Goal: Information Seeking & Learning: Learn about a topic

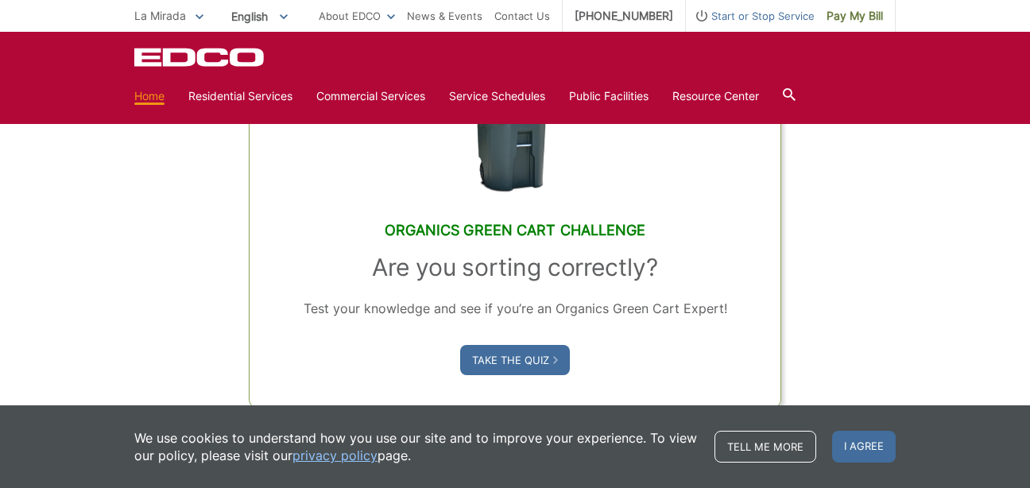
scroll to position [1017, 0]
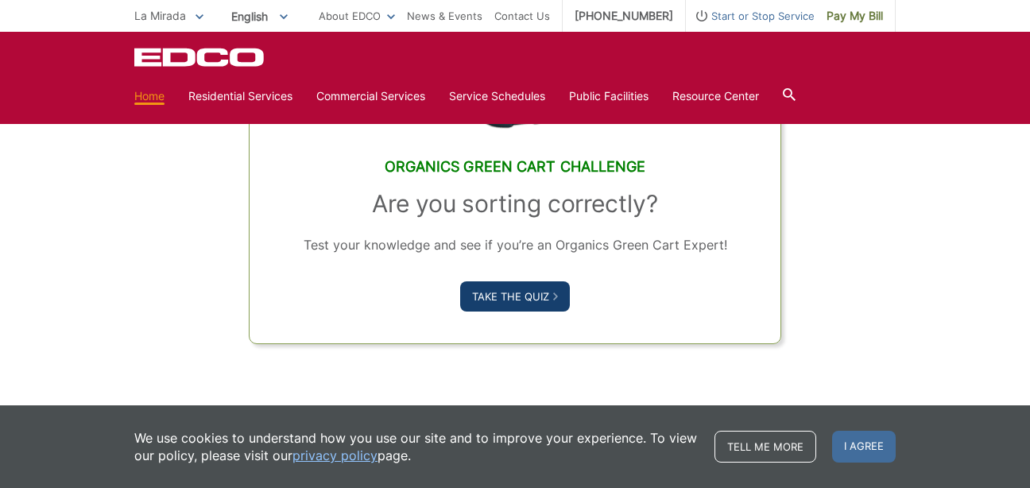
click at [520, 292] on link "Take the Quiz" at bounding box center [515, 296] width 110 height 30
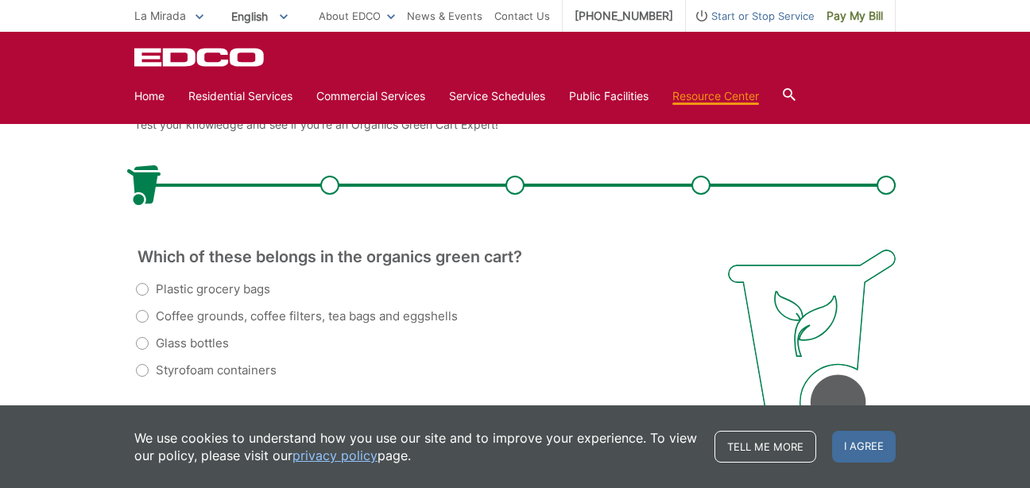
scroll to position [318, 0]
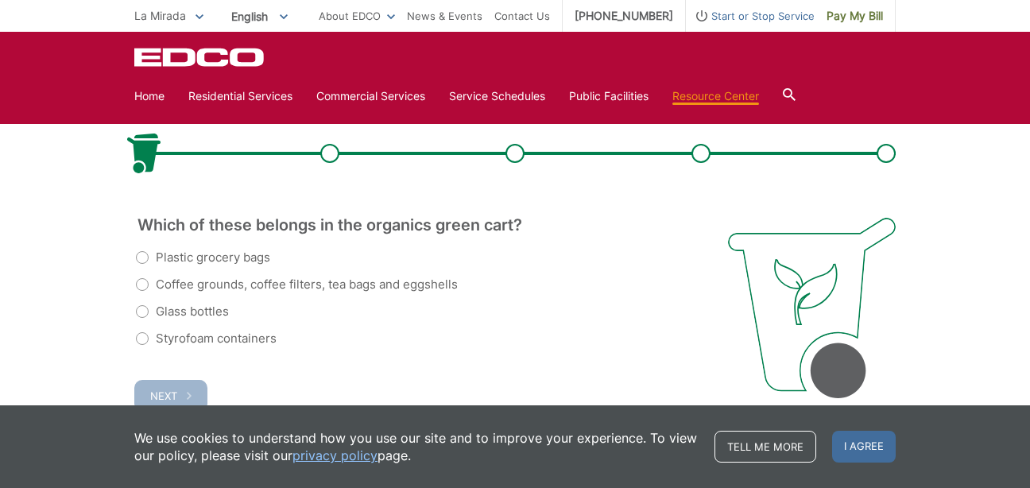
click at [145, 288] on label "Coffee grounds, coffee filters, tea bags and eggshells" at bounding box center [297, 284] width 322 height 19
radio input "true"
click at [176, 392] on span "Next" at bounding box center [163, 395] width 27 height 13
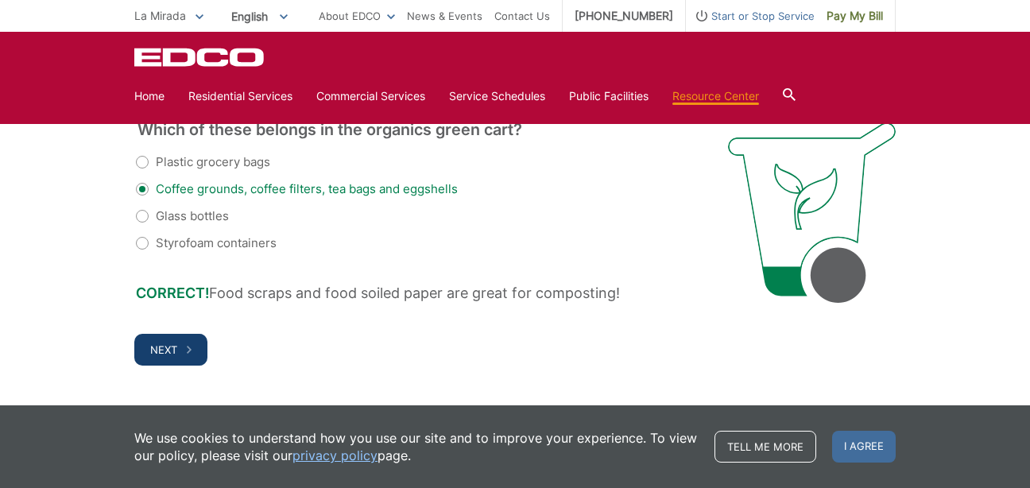
scroll to position [451, 0]
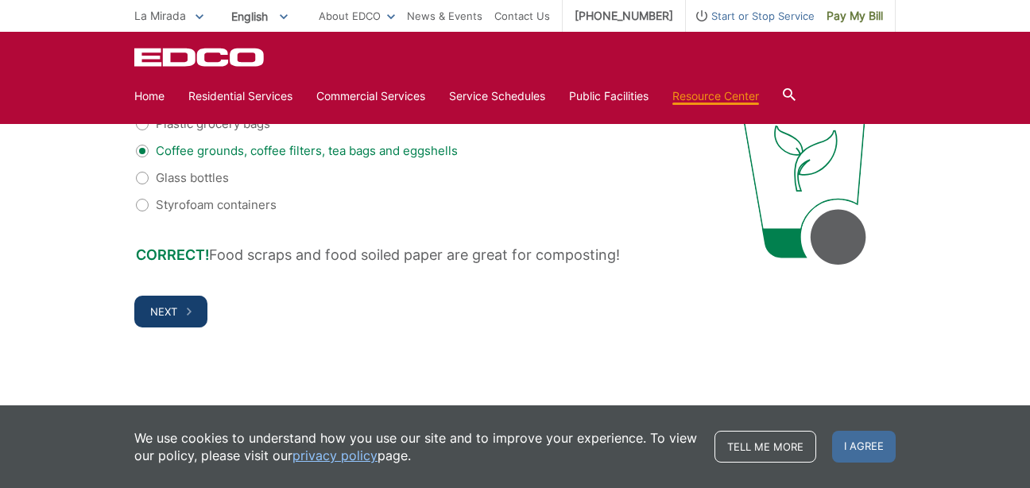
click at [170, 312] on span "Next" at bounding box center [163, 311] width 27 height 13
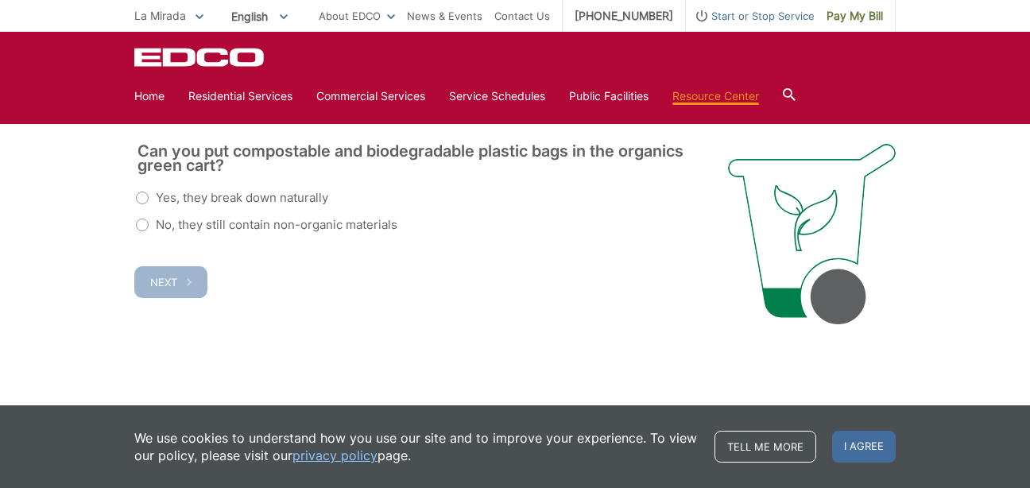
click at [143, 226] on label "No, they still contain non-organic materials" at bounding box center [266, 224] width 261 height 19
radio input "true"
click at [174, 277] on span "Next" at bounding box center [163, 282] width 27 height 13
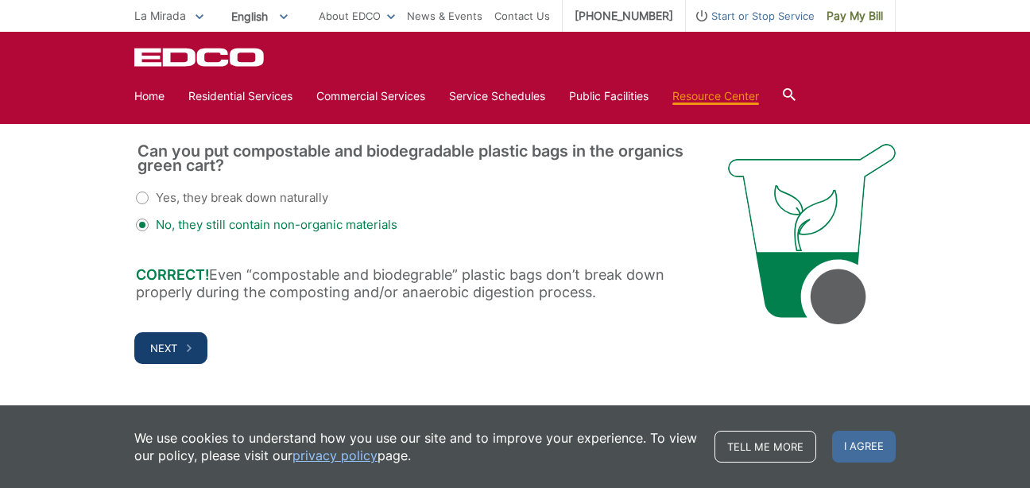
click at [166, 342] on span "Next" at bounding box center [163, 348] width 27 height 13
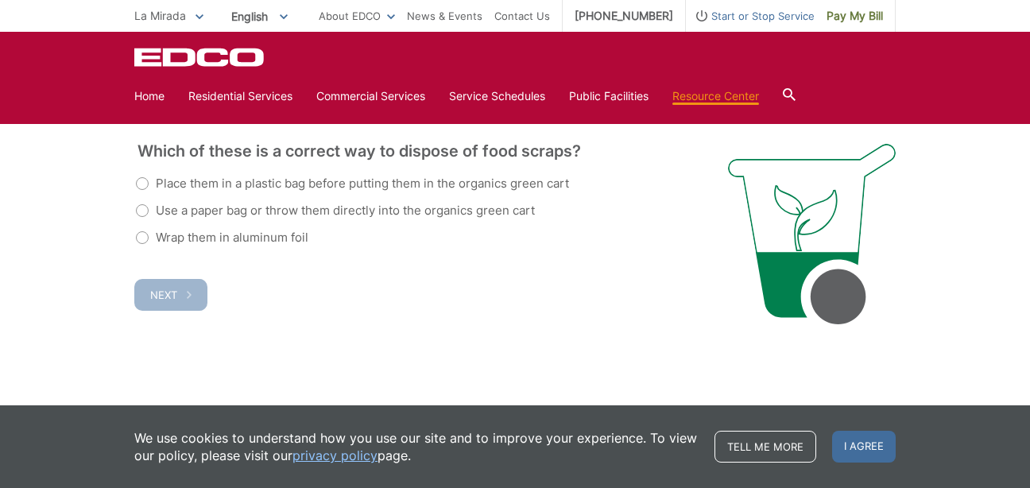
click at [137, 210] on label "Use a paper bag or throw them directly into the organics green cart" at bounding box center [335, 210] width 399 height 19
radio input "true"
click at [174, 288] on button "Next" at bounding box center [170, 295] width 73 height 32
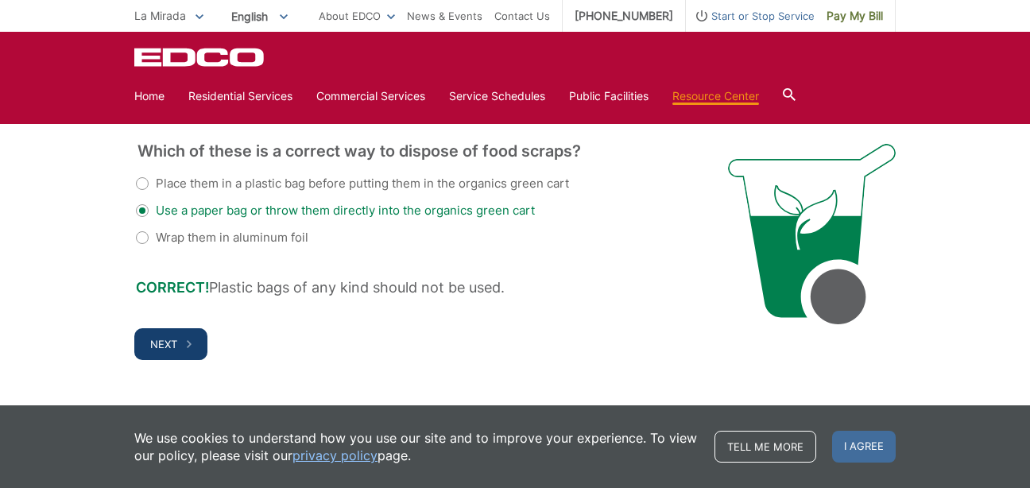
click at [168, 338] on span "Next" at bounding box center [163, 344] width 27 height 13
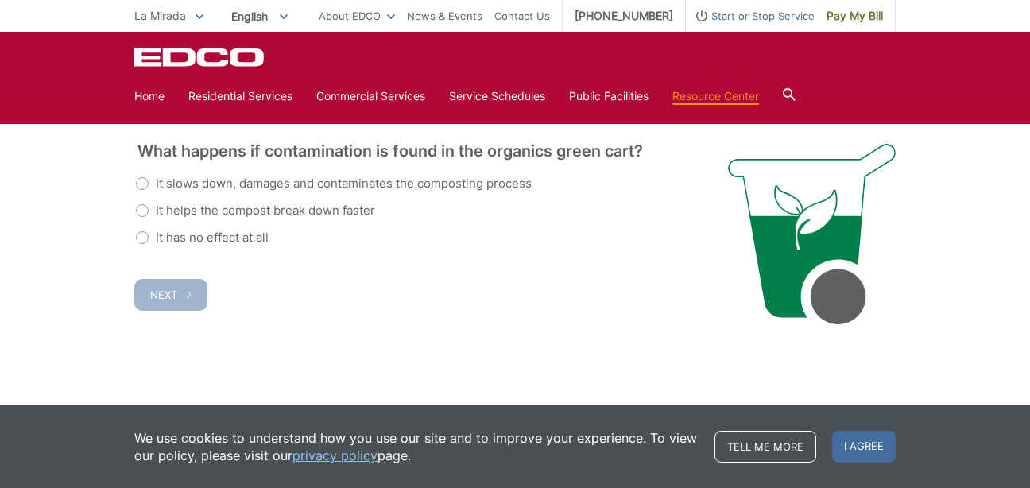
click at [141, 181] on label "It slows down, damages and contaminates the composting process" at bounding box center [334, 183] width 396 height 19
radio input "true"
click at [181, 285] on button "Next" at bounding box center [170, 295] width 73 height 32
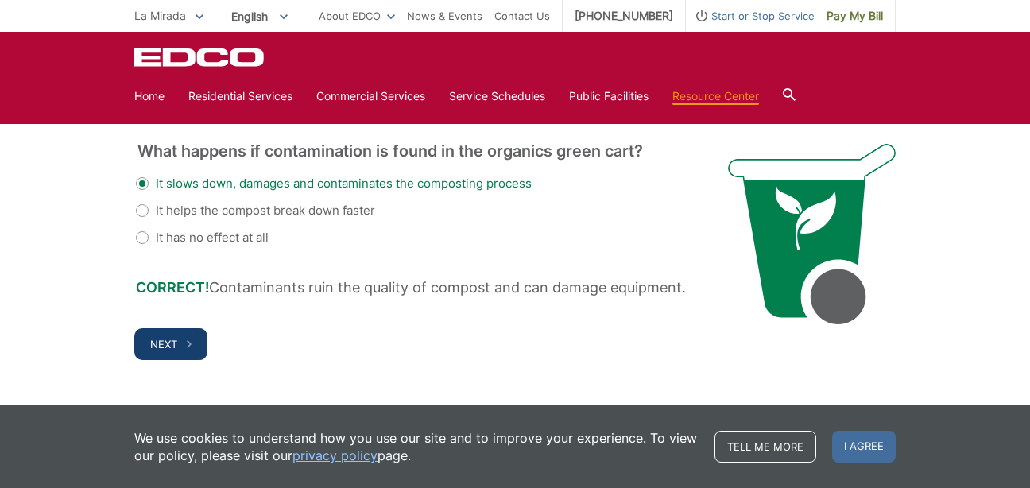
click at [170, 349] on span "Next" at bounding box center [163, 344] width 27 height 13
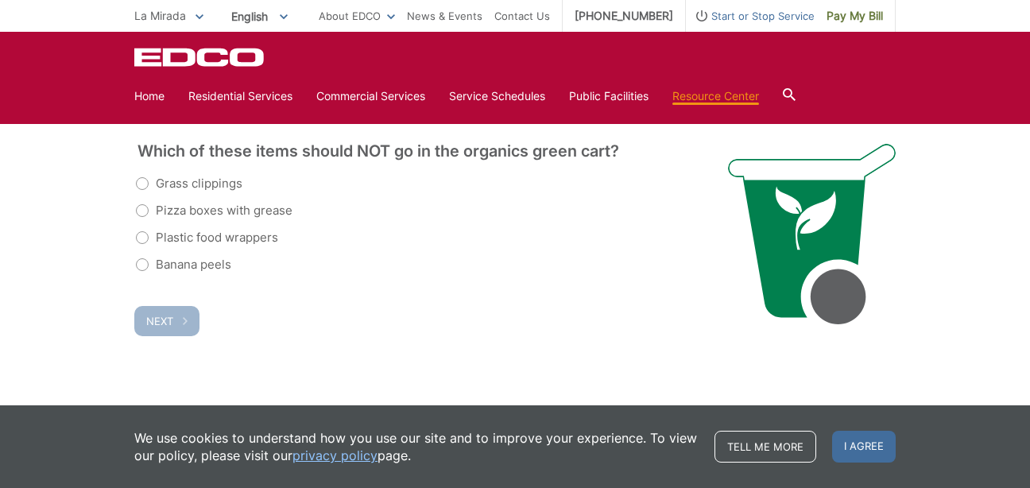
click at [141, 235] on label "Plastic food wrappers" at bounding box center [207, 237] width 142 height 19
radio input "true"
click at [168, 307] on button "Next" at bounding box center [166, 321] width 65 height 30
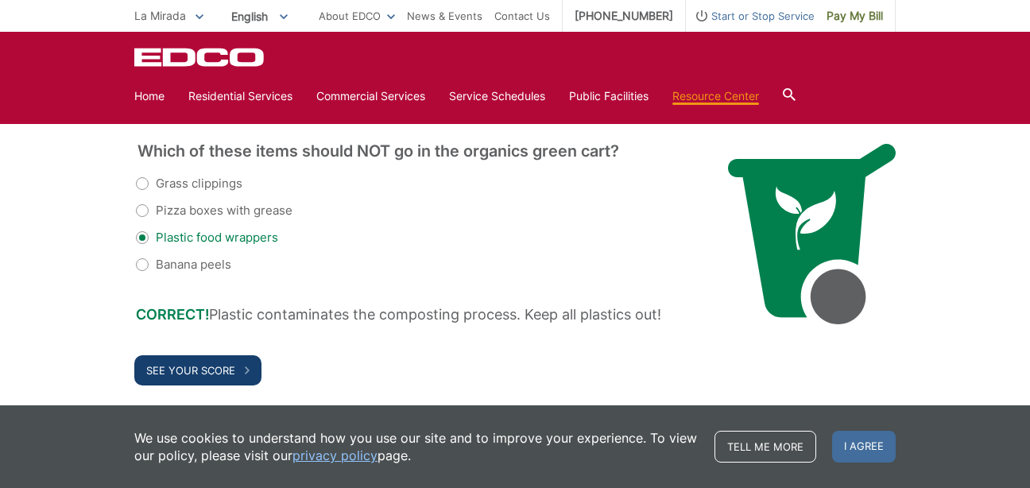
click at [180, 365] on span "See Your Score" at bounding box center [190, 370] width 89 height 13
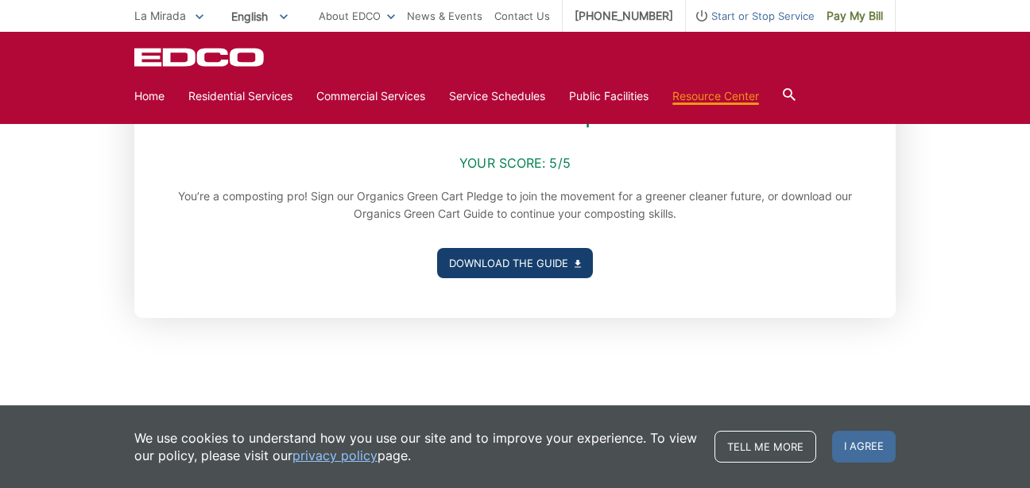
click at [492, 255] on link "Download the Guide" at bounding box center [515, 263] width 156 height 30
